Goal: Find specific page/section: Find specific page/section

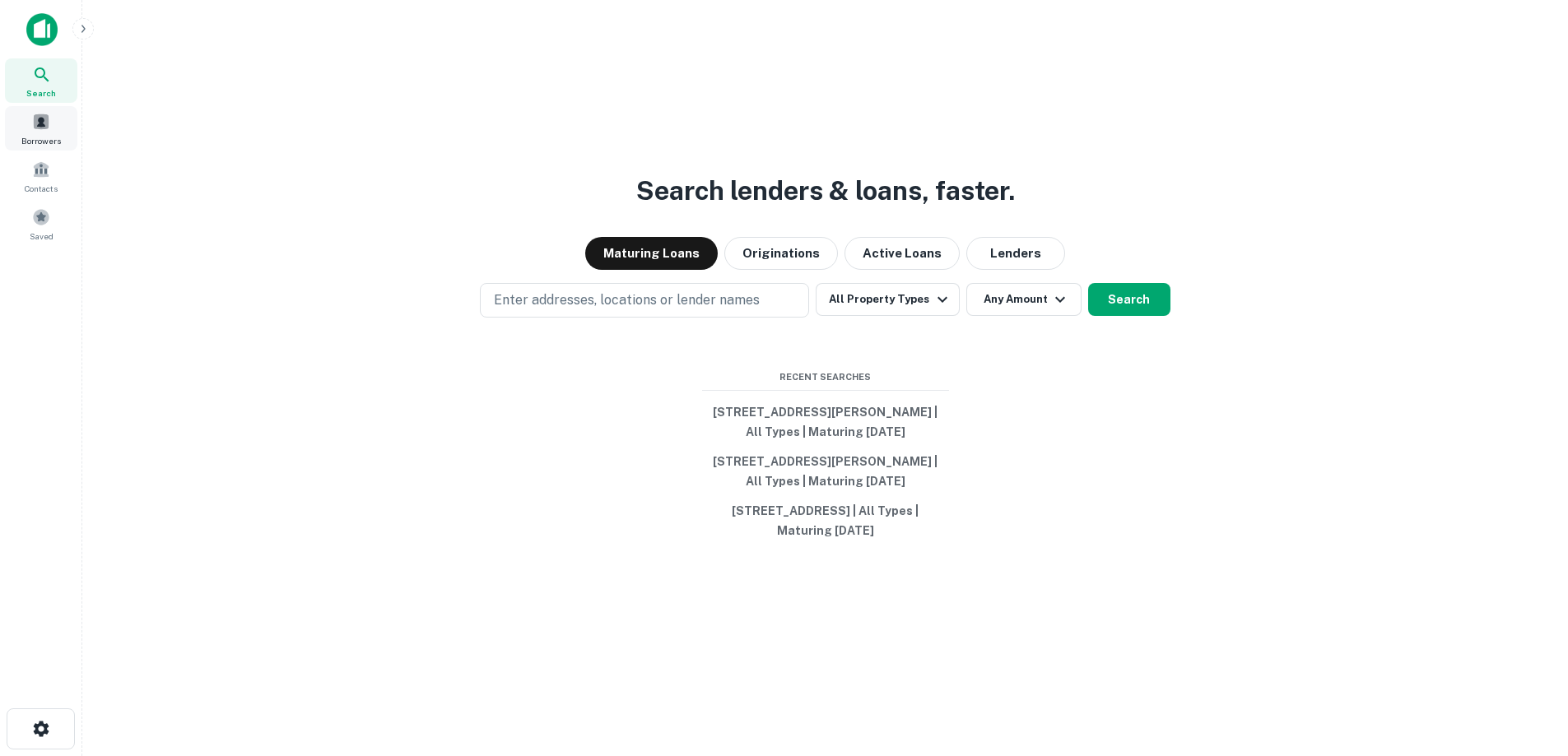
click at [41, 130] on span at bounding box center [42, 122] width 19 height 19
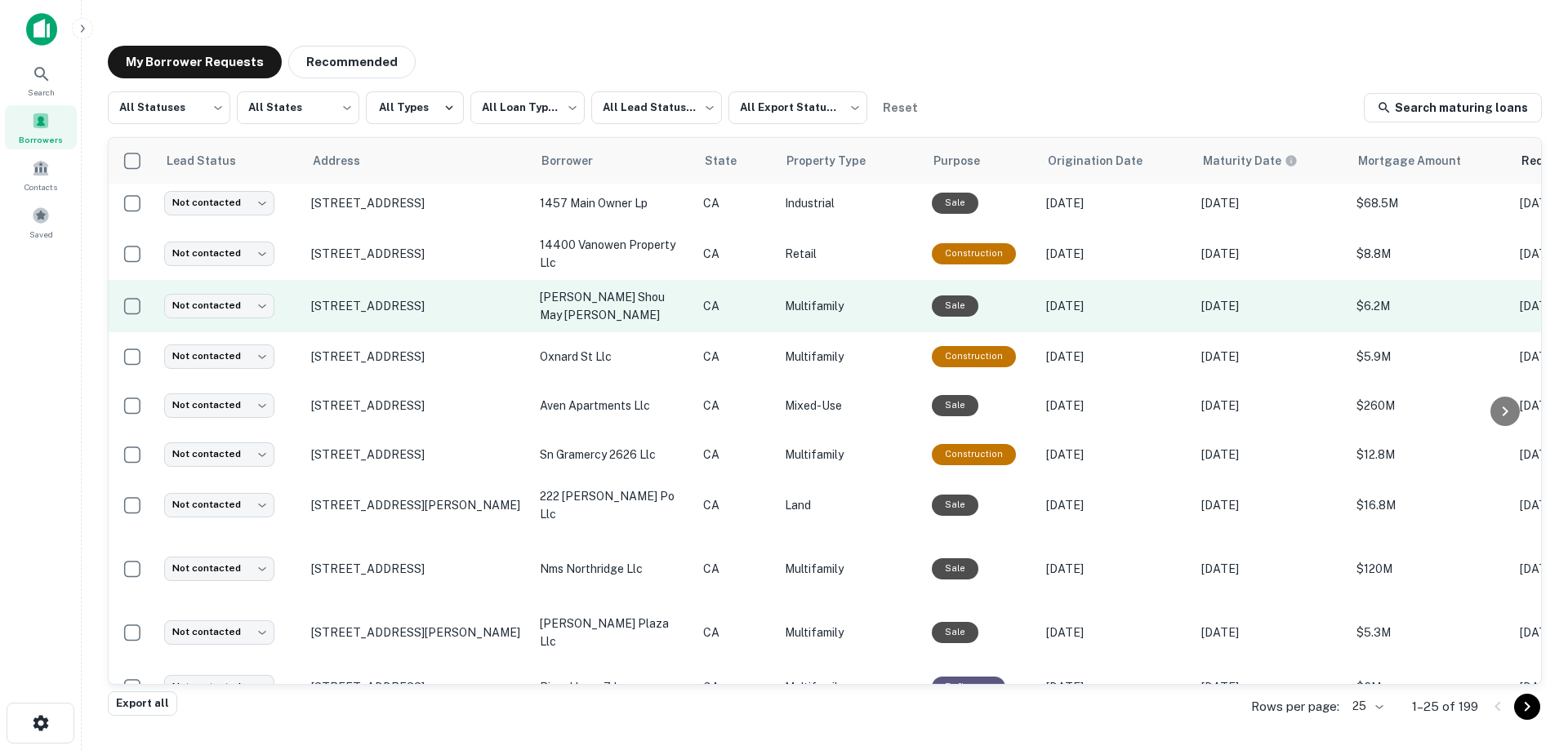
scroll to position [245, 0]
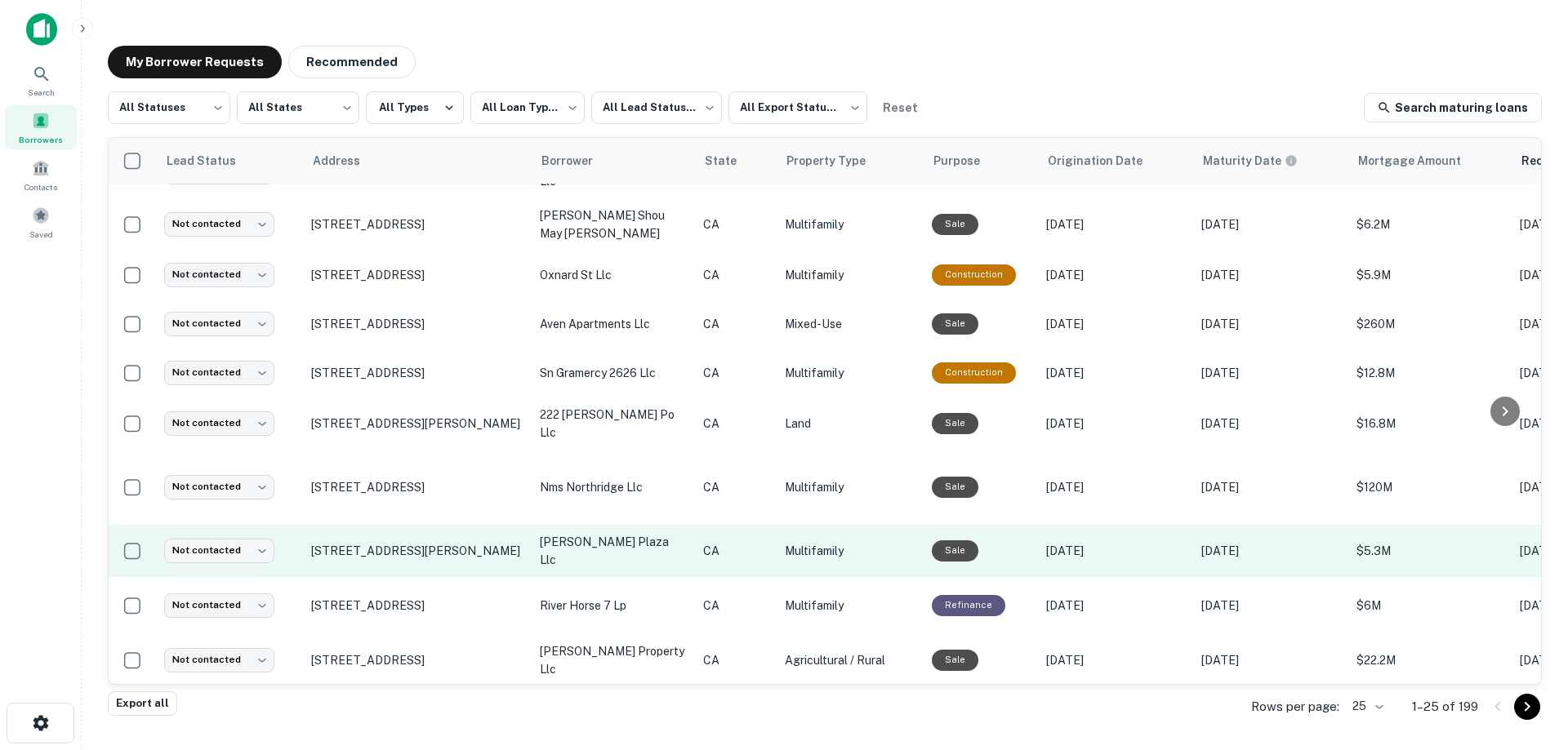
click at [607, 529] on td "[PERSON_NAME] plaza llc" at bounding box center [613, 551] width 163 height 52
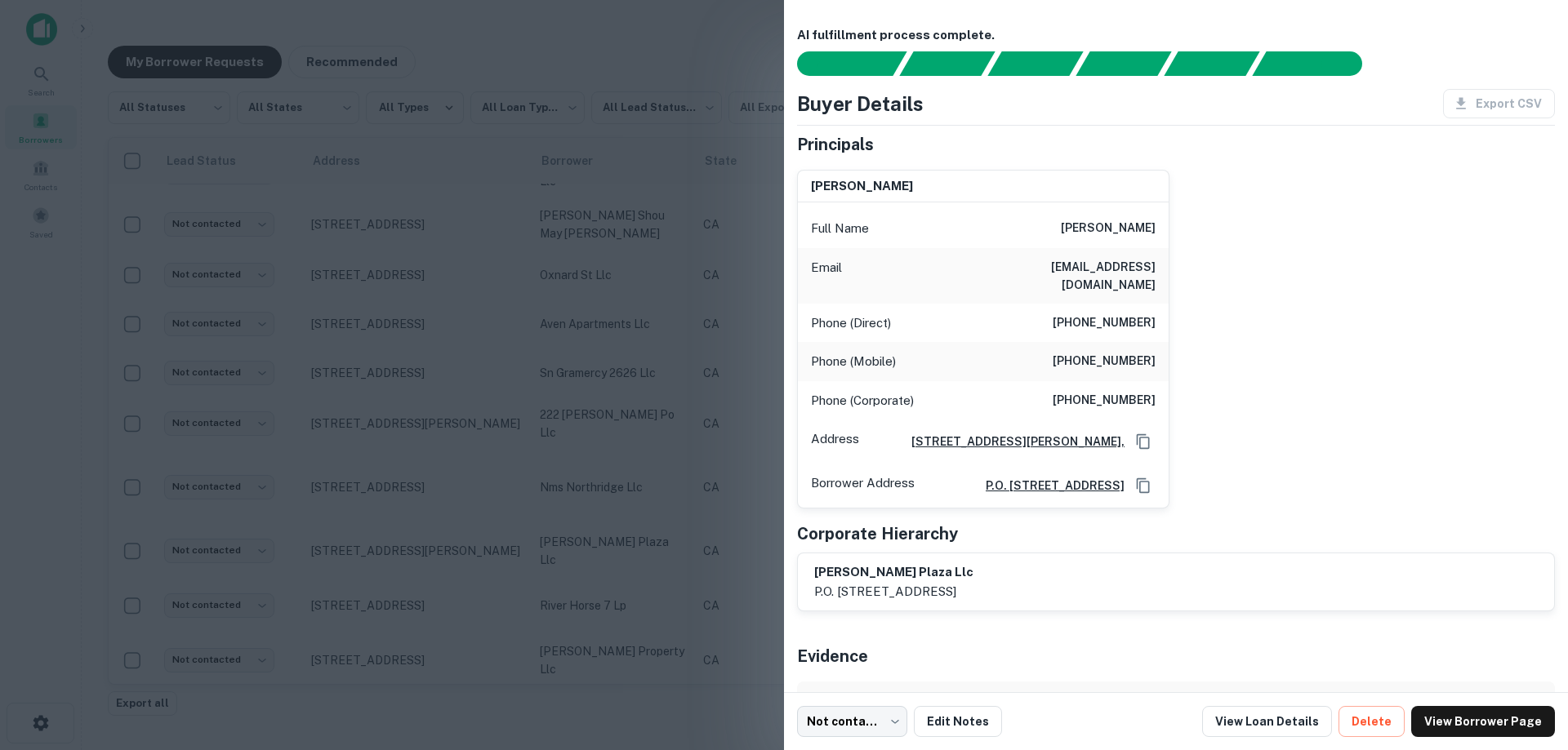
click at [617, 324] on div at bounding box center [784, 375] width 1568 height 750
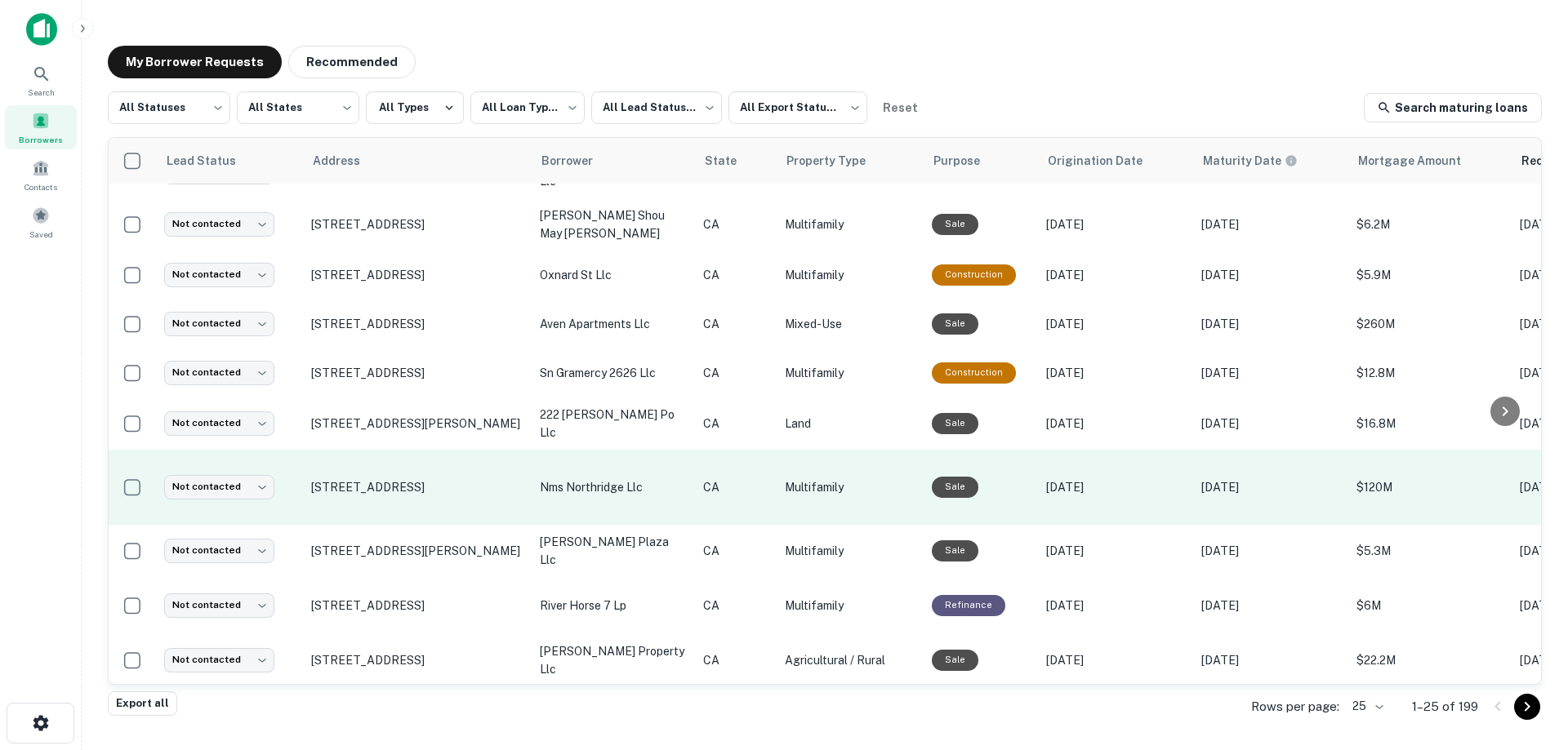
click at [601, 478] on p "nms northridge llc" at bounding box center [613, 487] width 147 height 18
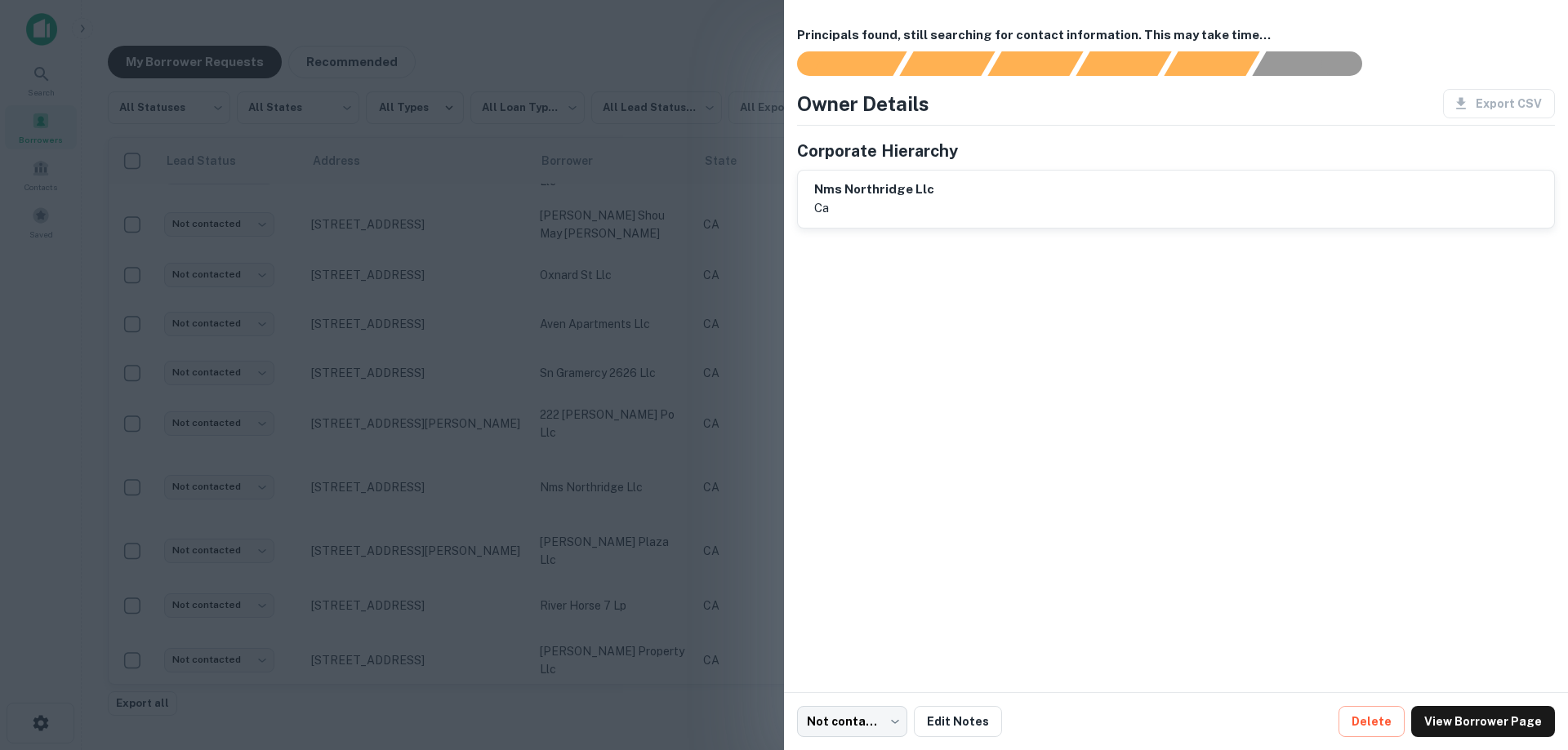
click at [612, 467] on div at bounding box center [784, 375] width 1568 height 750
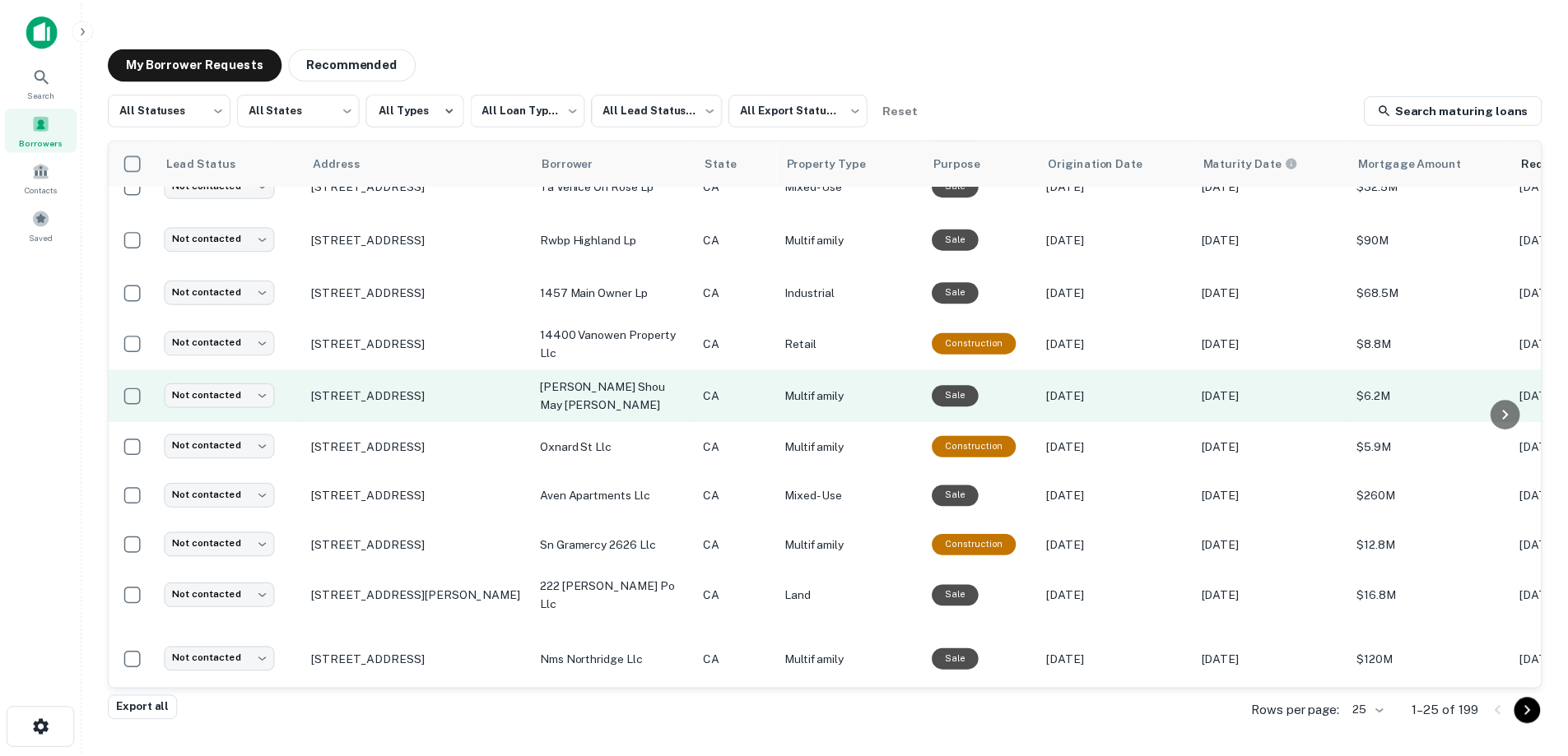
scroll to position [0, 0]
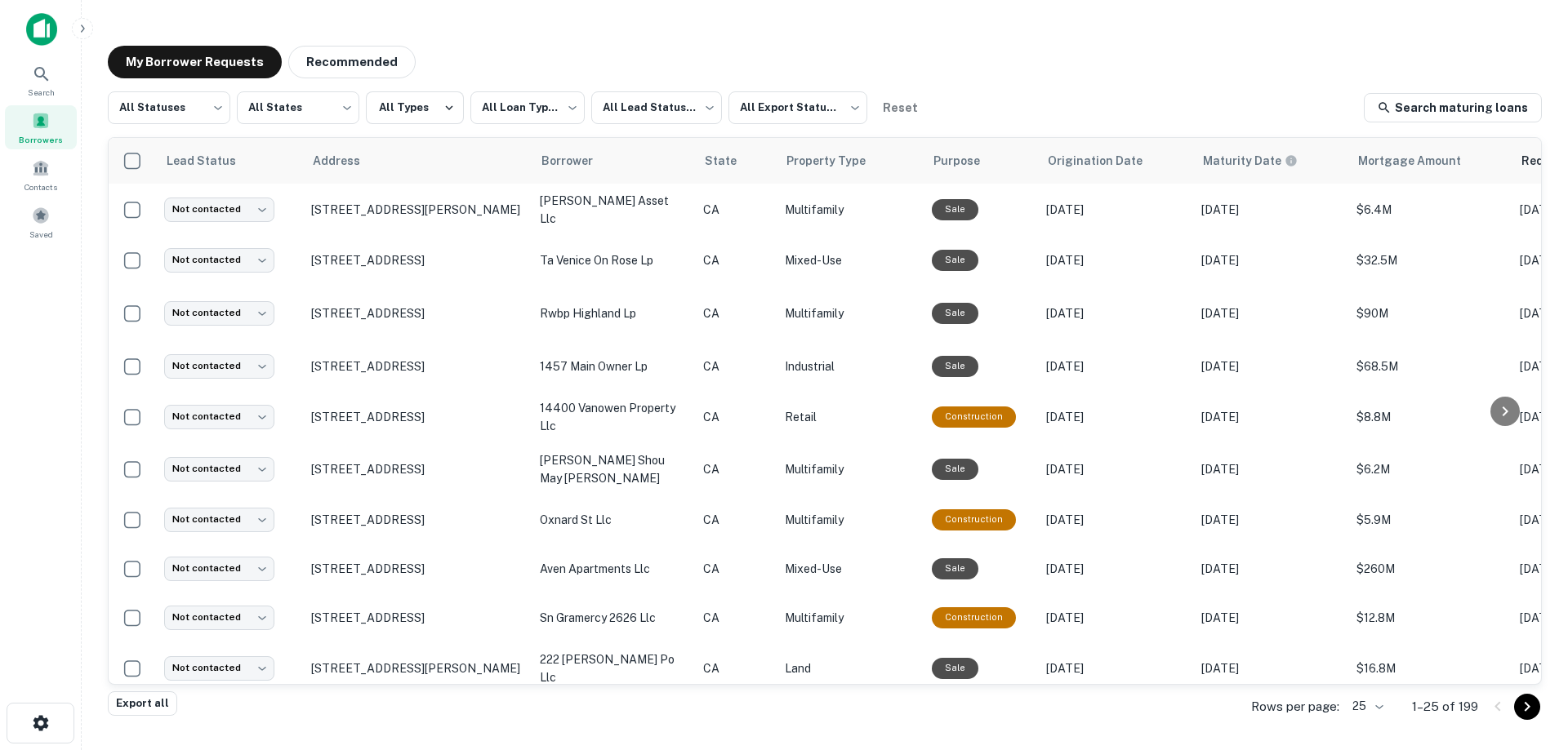
click at [36, 39] on img at bounding box center [41, 29] width 31 height 33
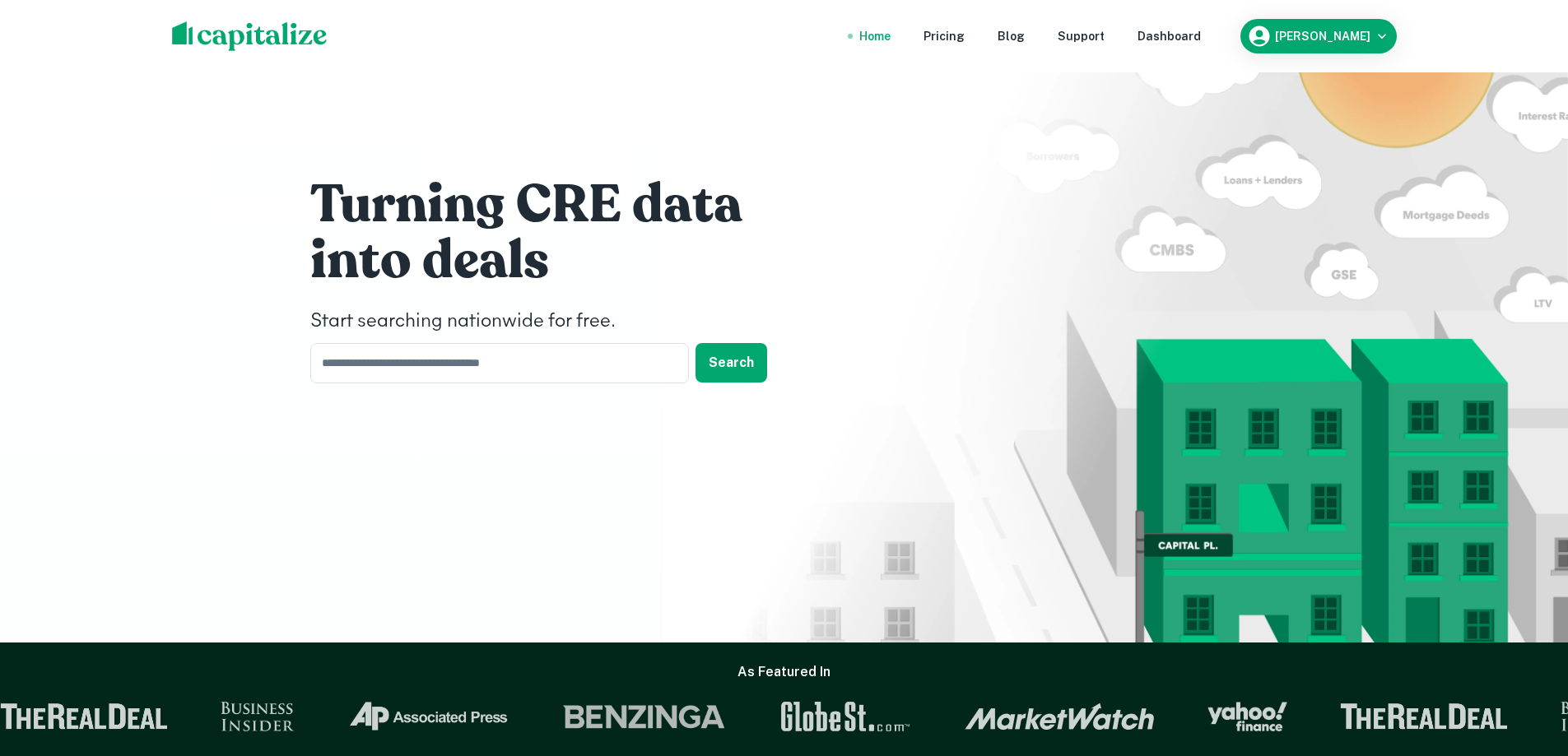
click at [402, 476] on div "Turning CRE data into deals Start searching nationwide for free. ​ Search" at bounding box center [784, 283] width 988 height 567
